Goal: Task Accomplishment & Management: Manage account settings

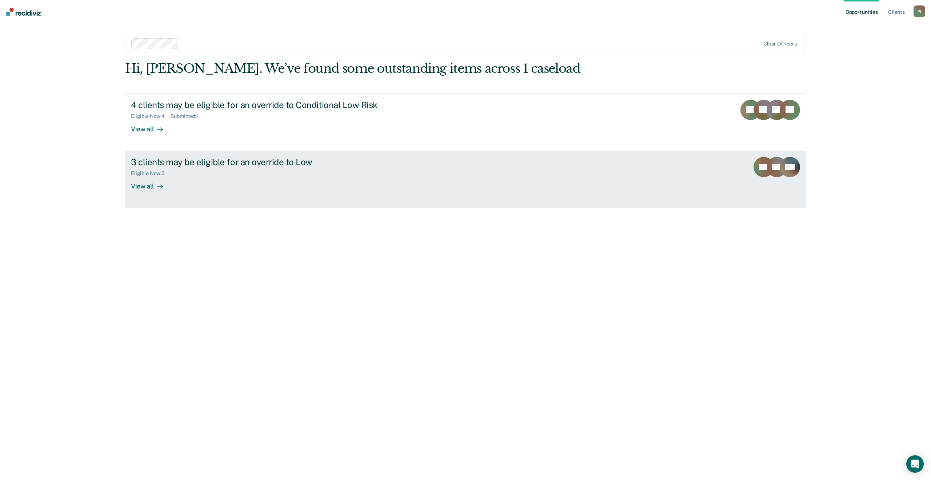
click at [428, 175] on link "3 clients may be eligible for an override to Low Eligible Now : 3 View all RC A…" at bounding box center [465, 179] width 681 height 57
